Goal: Task Accomplishment & Management: Use online tool/utility

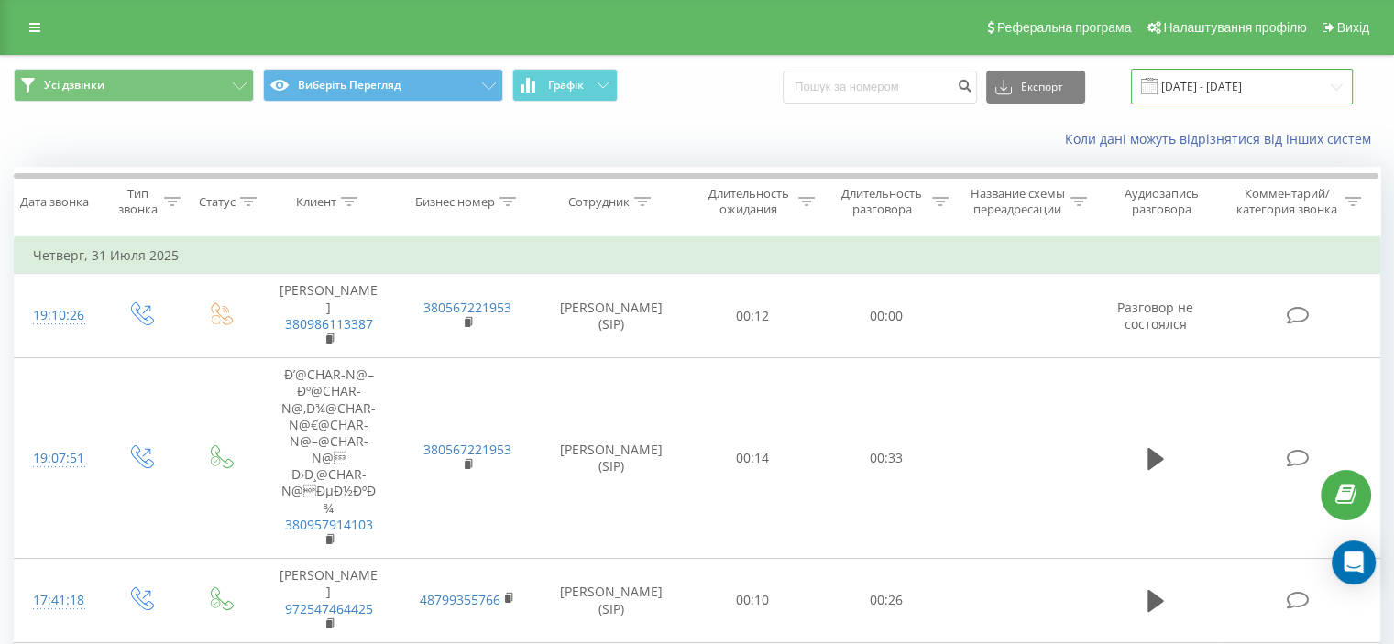
click at [1202, 89] on input "[DATE] - [DATE]" at bounding box center [1242, 87] width 222 height 36
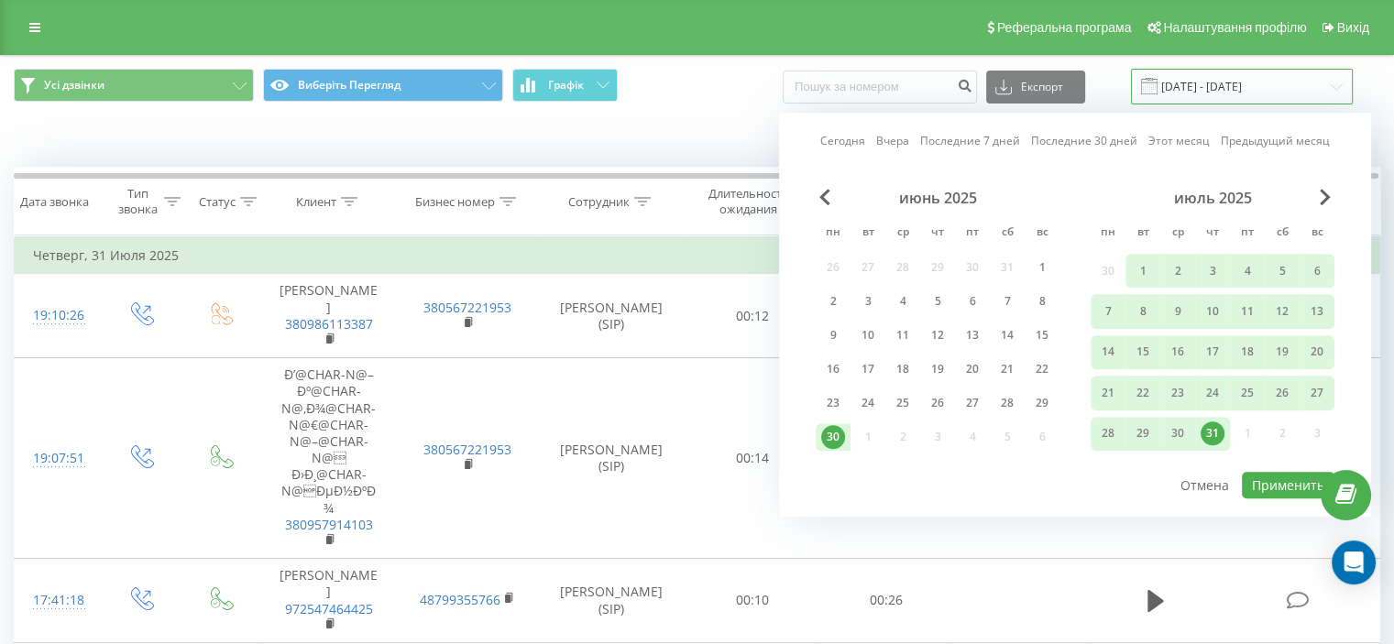
click at [1187, 90] on input "[DATE] - [DATE]" at bounding box center [1242, 87] width 222 height 36
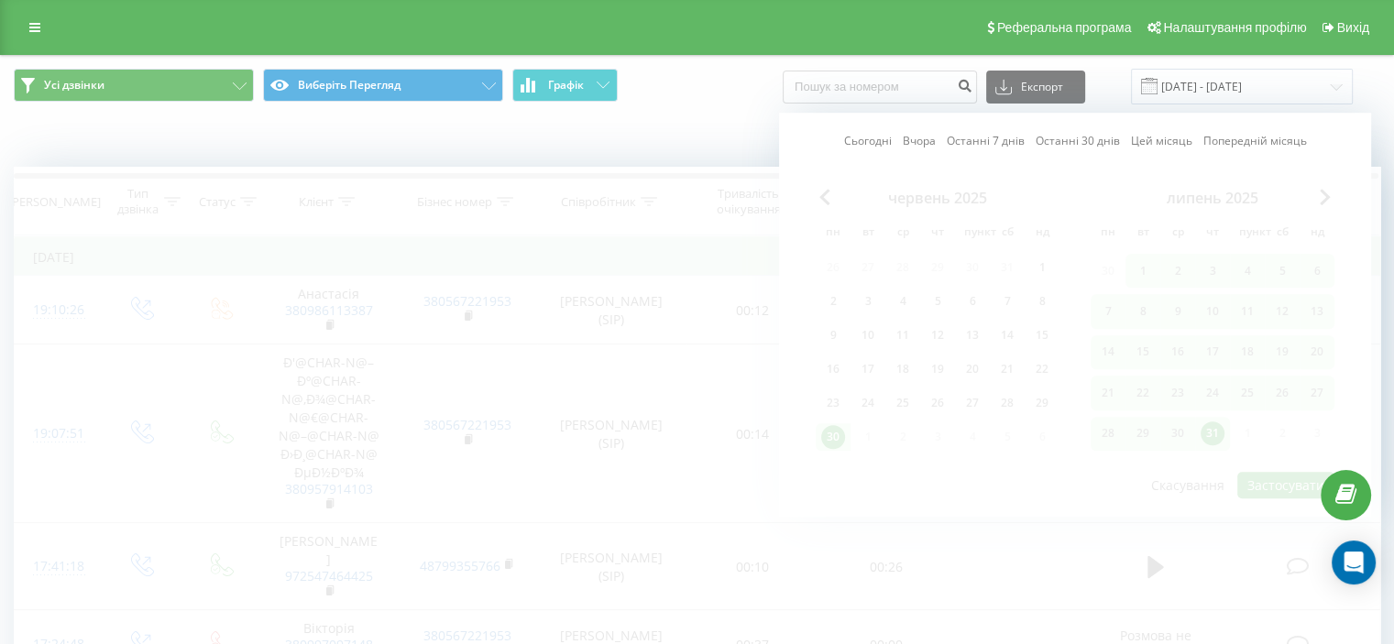
click at [884, 136] on font "Сьогодні" at bounding box center [868, 141] width 48 height 16
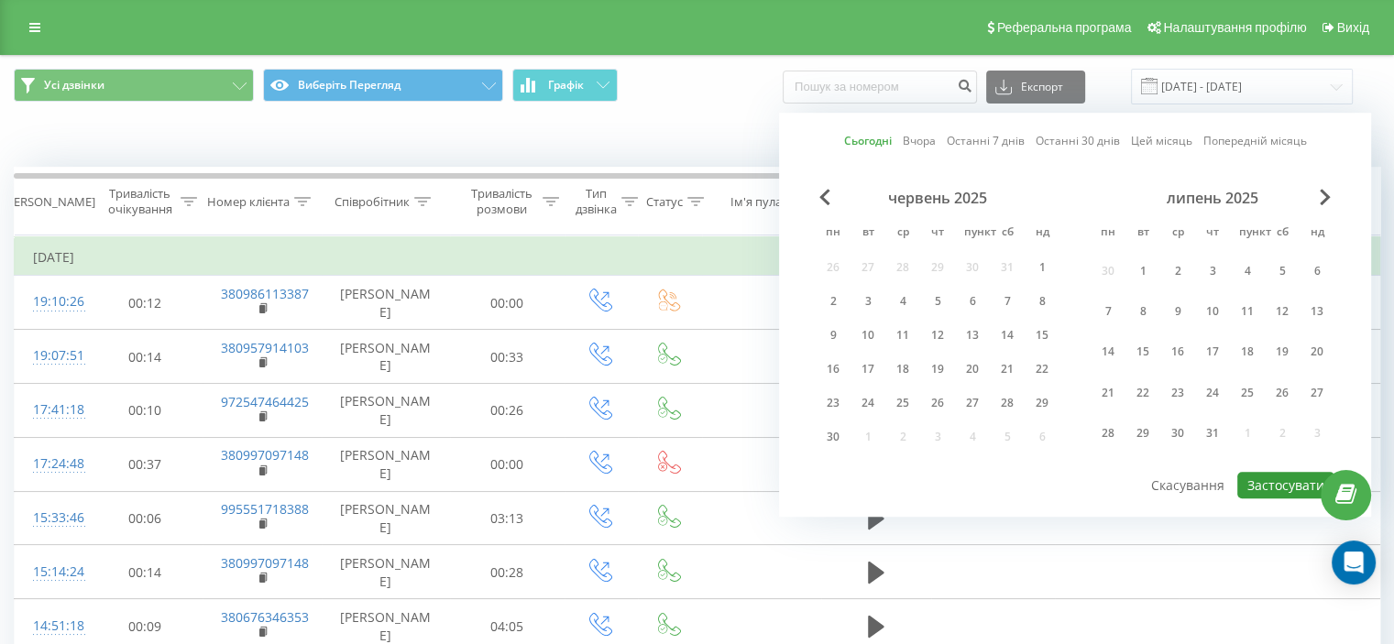
click at [1262, 492] on button "Застосувати" at bounding box center [1285, 485] width 97 height 27
type input "[DATE] - [DATE]"
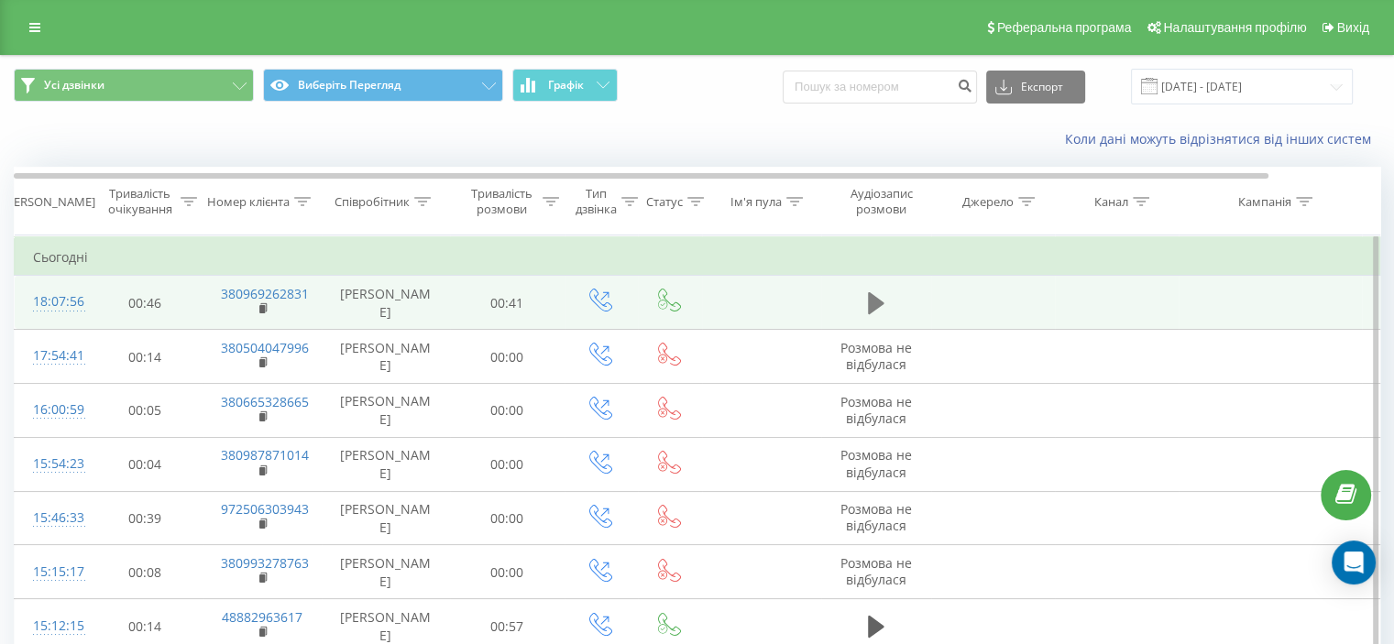
click at [862, 296] on button at bounding box center [875, 303] width 27 height 27
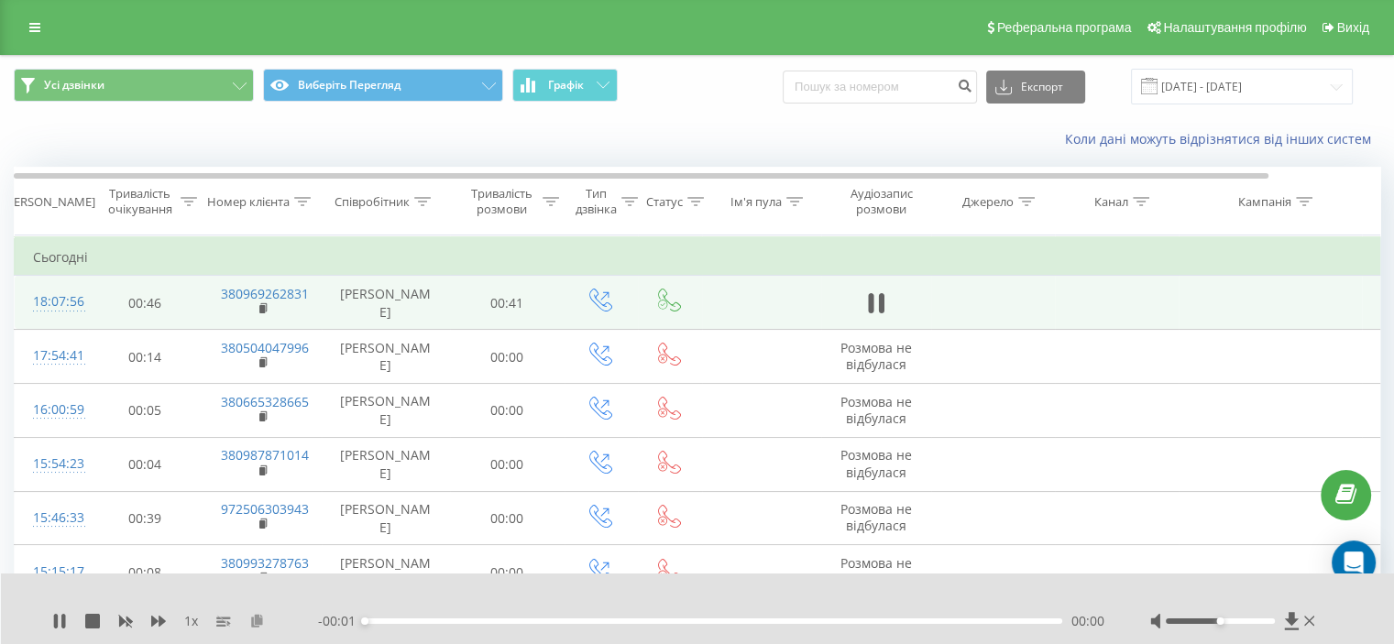
click at [264, 614] on icon at bounding box center [257, 620] width 16 height 13
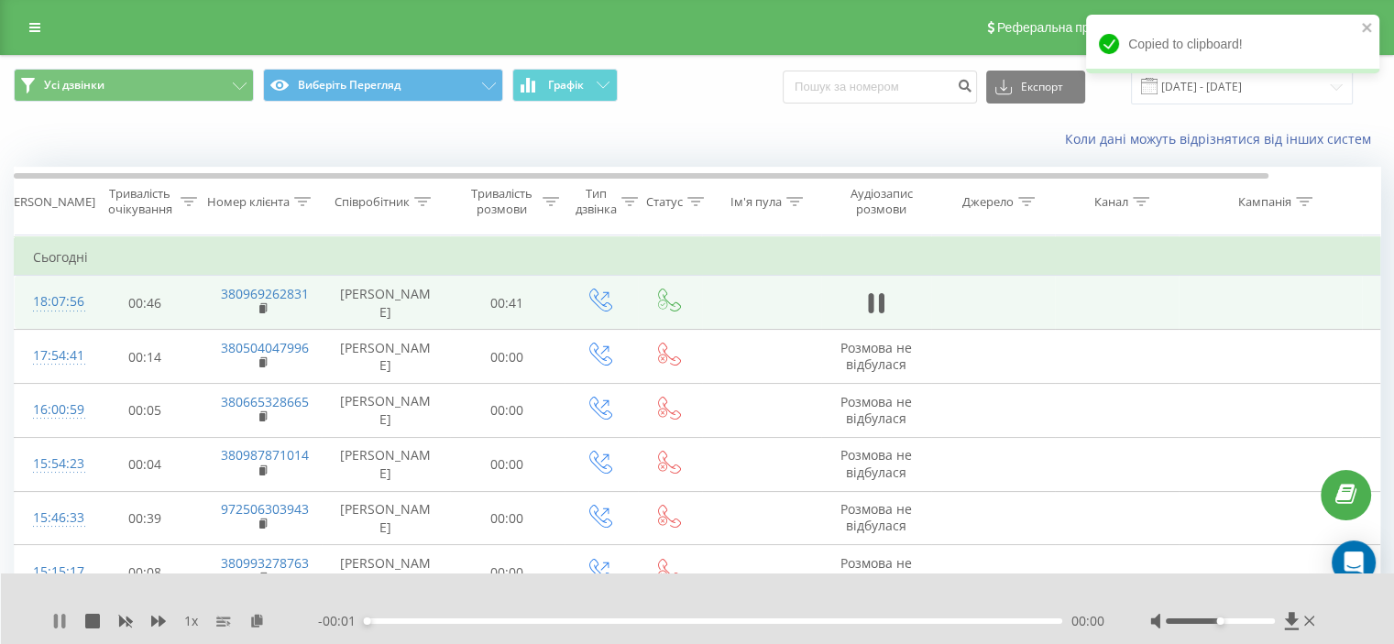
click at [58, 615] on icon at bounding box center [59, 621] width 15 height 15
